Goal: Find specific page/section: Find specific page/section

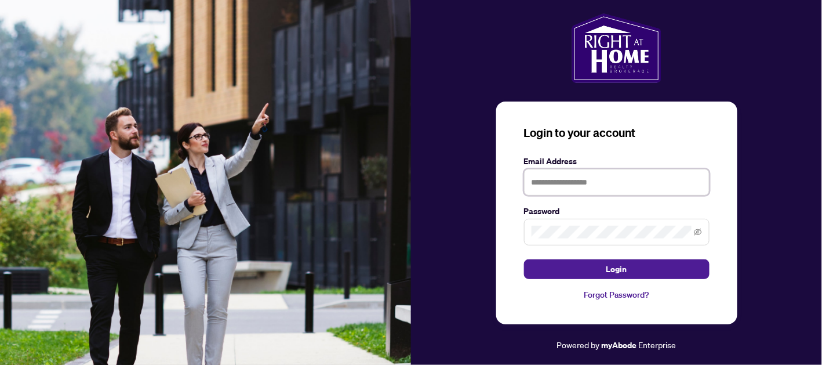
type input "**********"
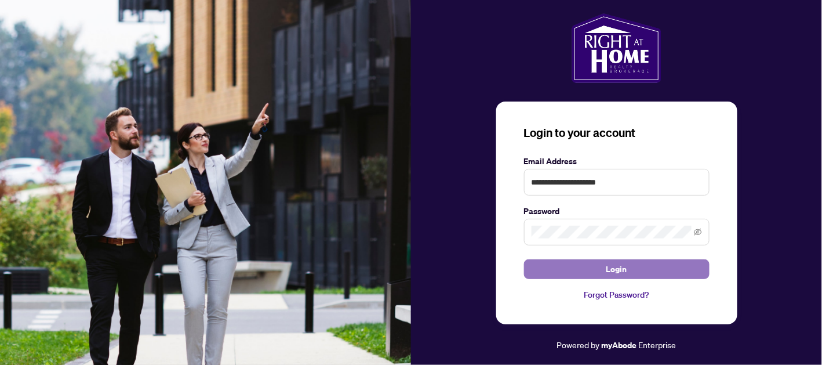
click at [615, 268] on span "Login" at bounding box center [616, 269] width 21 height 19
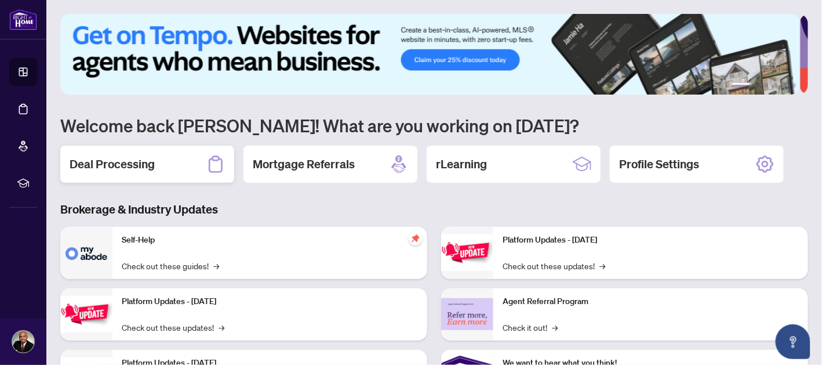
click at [163, 165] on div "Deal Processing" at bounding box center [147, 163] width 174 height 37
